Goal: Transaction & Acquisition: Purchase product/service

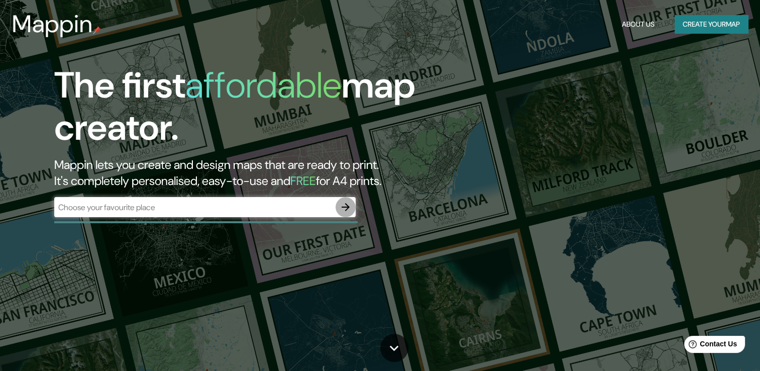
click at [348, 201] on icon "button" at bounding box center [346, 207] width 12 height 12
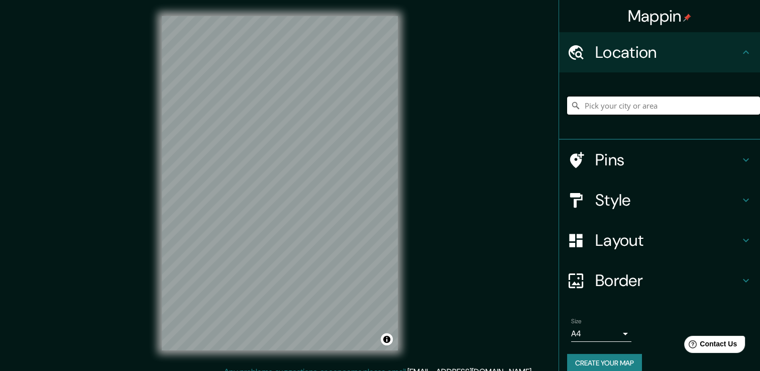
click at [611, 104] on input "Pick your city or area" at bounding box center [663, 105] width 193 height 18
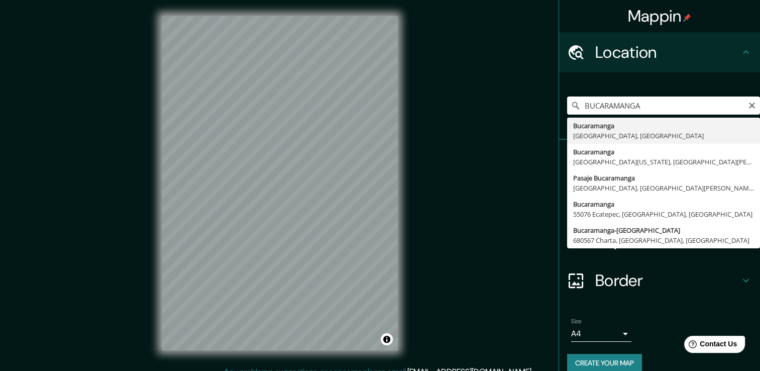
type input "Bucaramanga, [GEOGRAPHIC_DATA], [GEOGRAPHIC_DATA]"
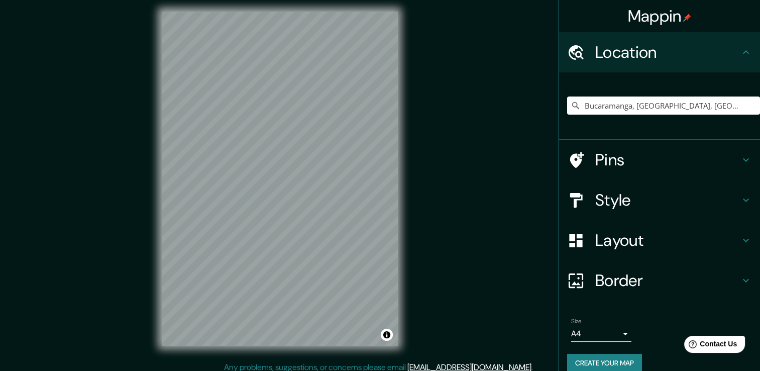
scroll to position [8, 0]
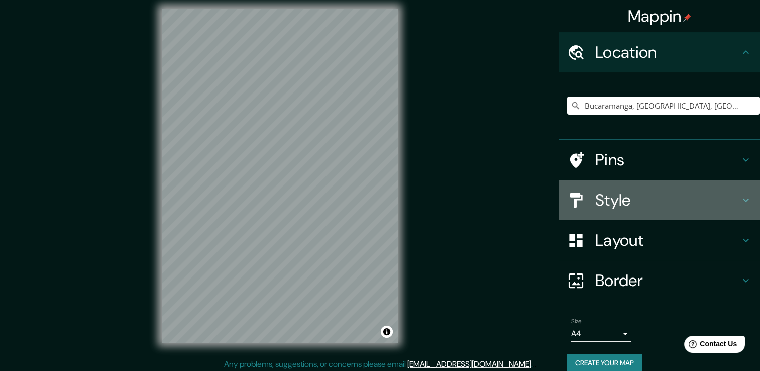
click at [583, 198] on div at bounding box center [581, 200] width 28 height 18
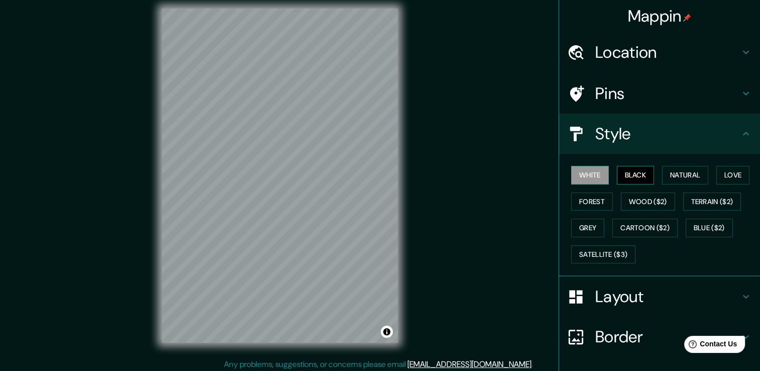
click at [635, 175] on button "Black" at bounding box center [636, 175] width 38 height 19
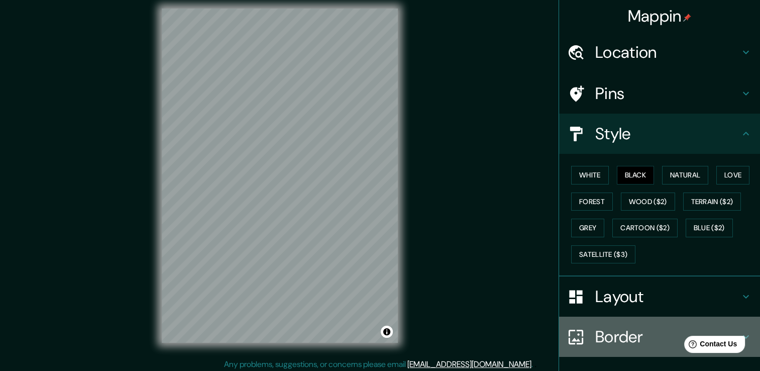
click at [614, 333] on h4 "Border" at bounding box center [667, 337] width 145 height 20
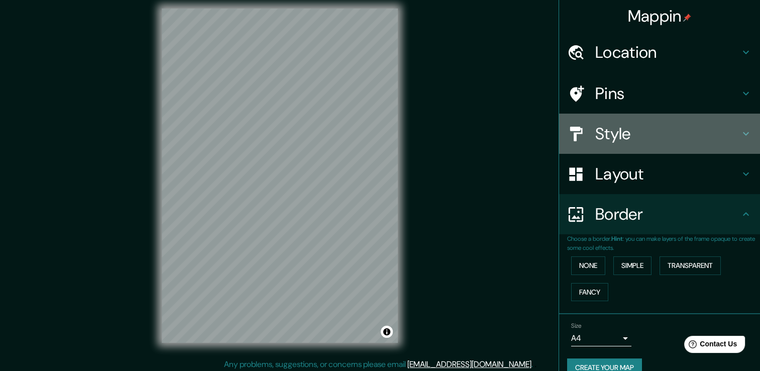
click at [579, 136] on div at bounding box center [581, 134] width 28 height 18
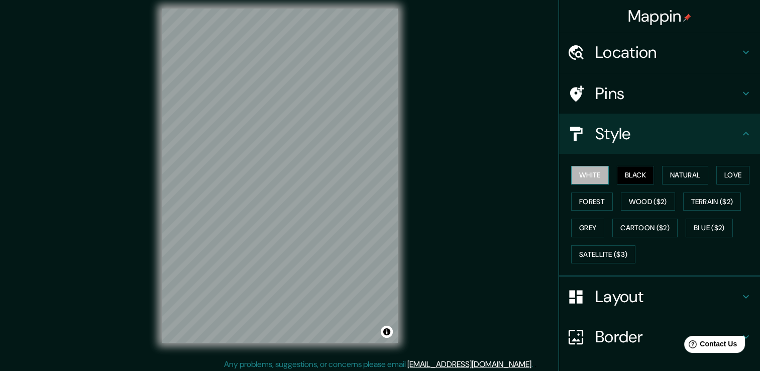
click at [590, 176] on button "White" at bounding box center [590, 175] width 38 height 19
click at [627, 179] on button "Black" at bounding box center [636, 175] width 38 height 19
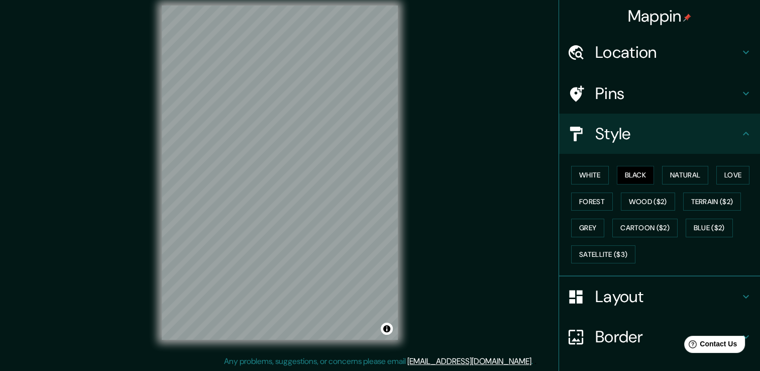
scroll to position [11, 0]
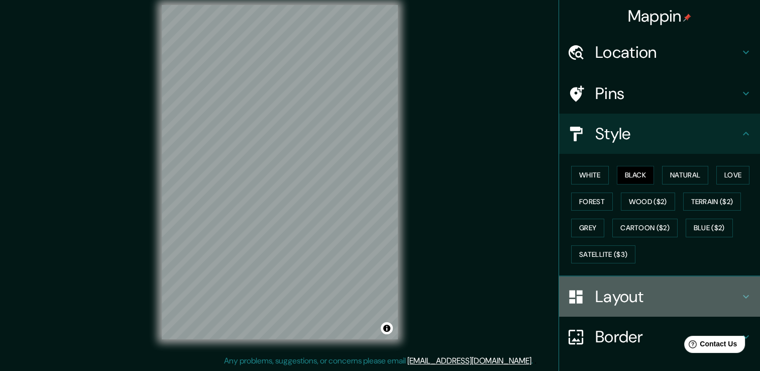
click at [627, 296] on h4 "Layout" at bounding box center [667, 296] width 145 height 20
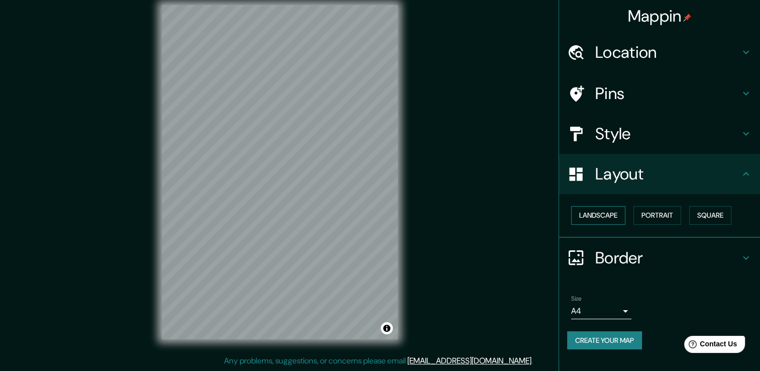
click at [614, 219] on button "Landscape" at bounding box center [598, 215] width 54 height 19
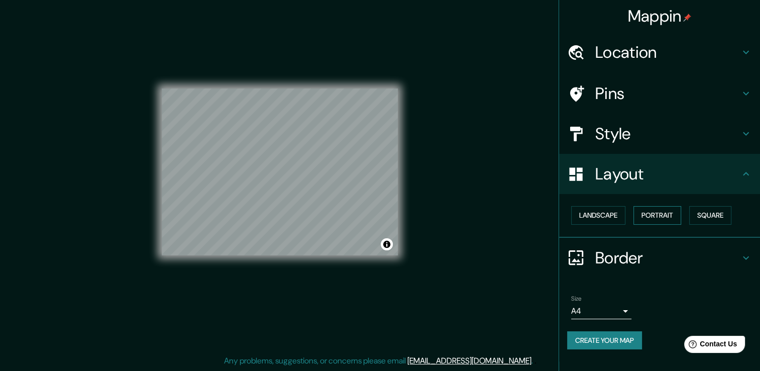
click at [659, 222] on button "Portrait" at bounding box center [658, 215] width 48 height 19
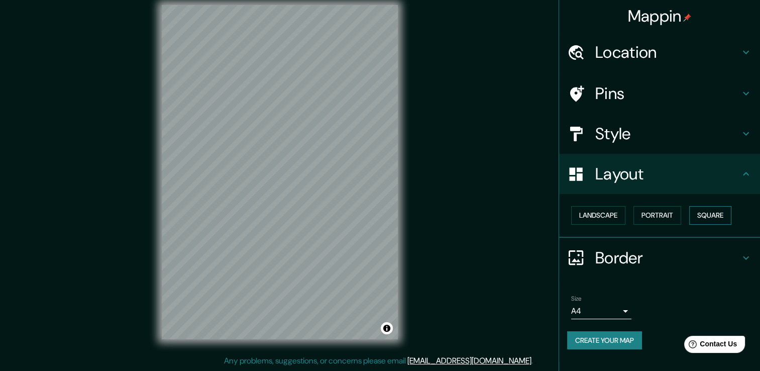
click at [697, 215] on button "Square" at bounding box center [710, 215] width 42 height 19
